Goal: Navigation & Orientation: Go to known website

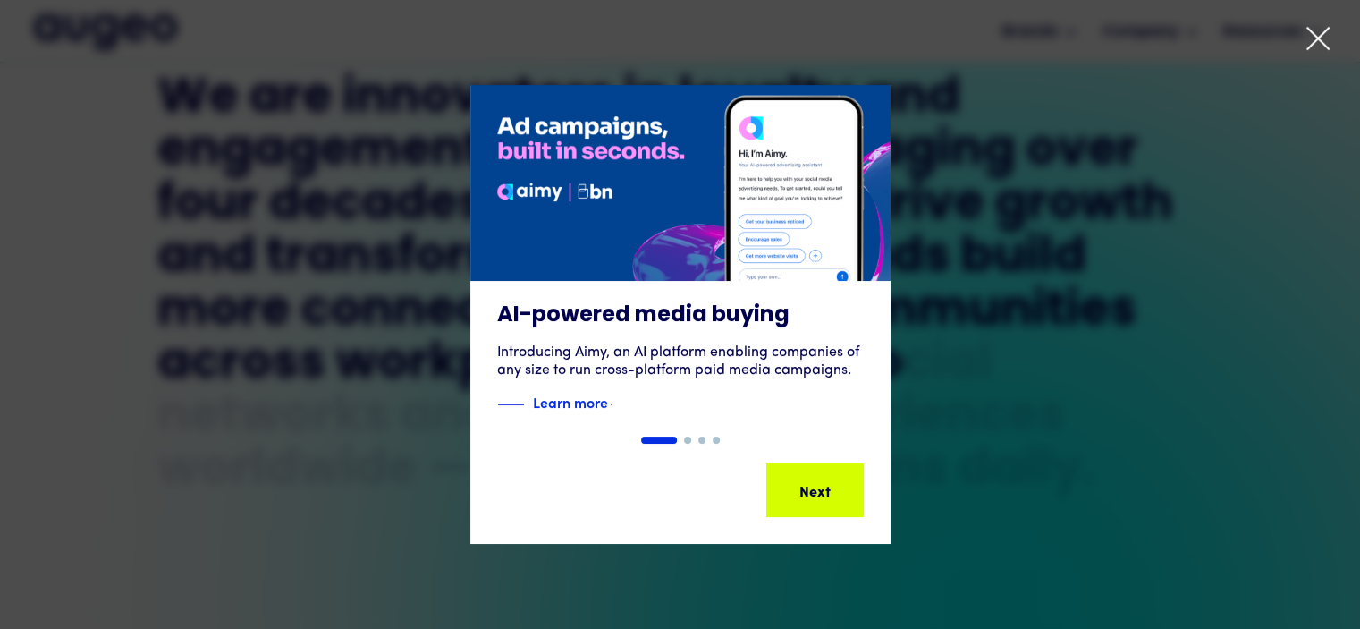
click at [1324, 33] on icon at bounding box center [1318, 38] width 27 height 27
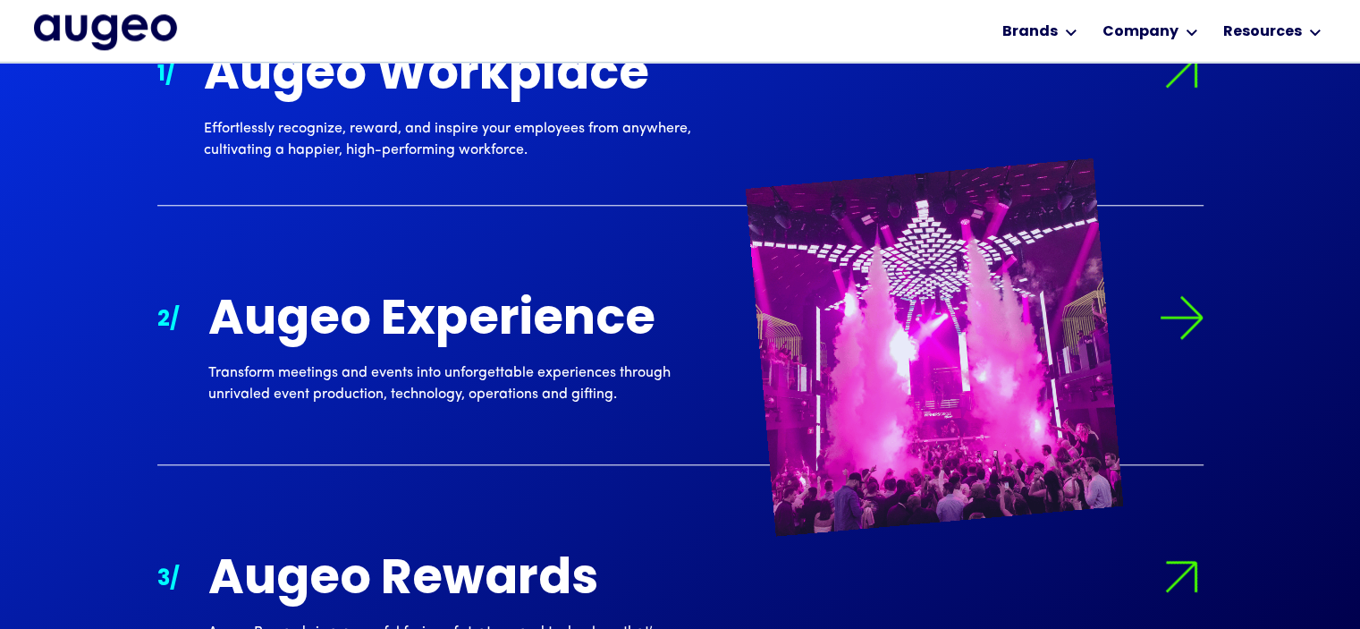
scroll to position [1712, 0]
